Goal: Register for event/course

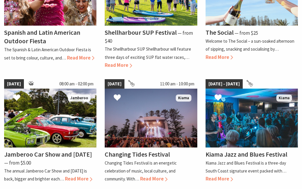
scroll to position [470, 0]
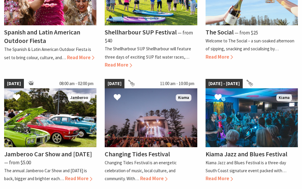
click at [226, 60] on div "The Social ⁠— from $25 Welcome to The Social – a sun-soaked afternoon of sippin…" at bounding box center [251, 43] width 92 height 36
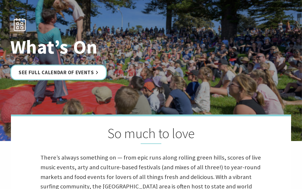
scroll to position [0, 0]
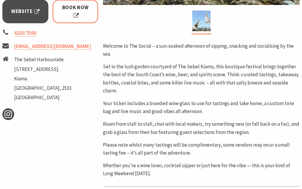
scroll to position [251, 0]
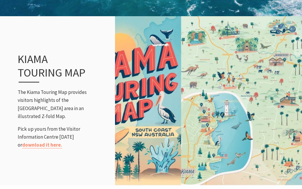
scroll to position [702, 0]
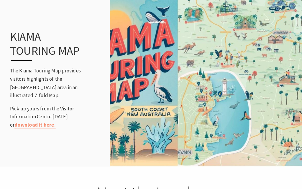
scroll to position [721, 0]
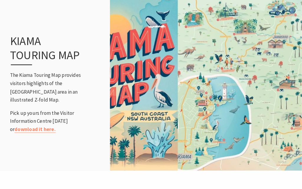
click at [62, 123] on link "download it here." at bounding box center [42, 126] width 40 height 7
